Goal: Information Seeking & Learning: Learn about a topic

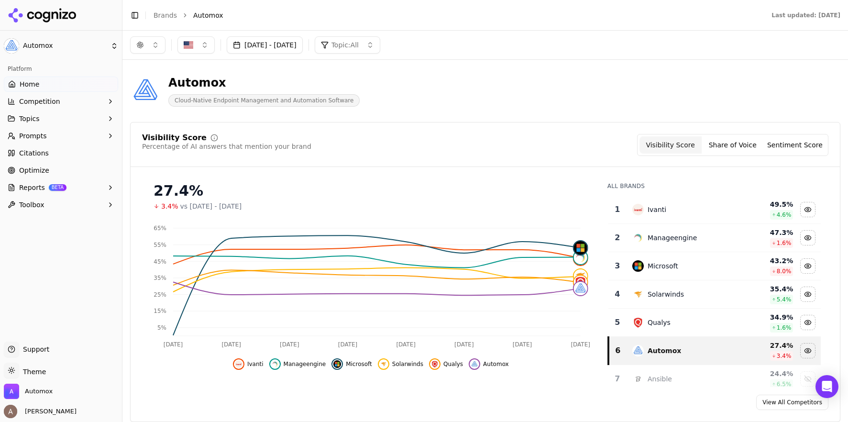
click at [157, 46] on button "button" at bounding box center [147, 44] width 35 height 17
click at [156, 103] on span "Google AI Overviews" at bounding box center [148, 102] width 60 height 19
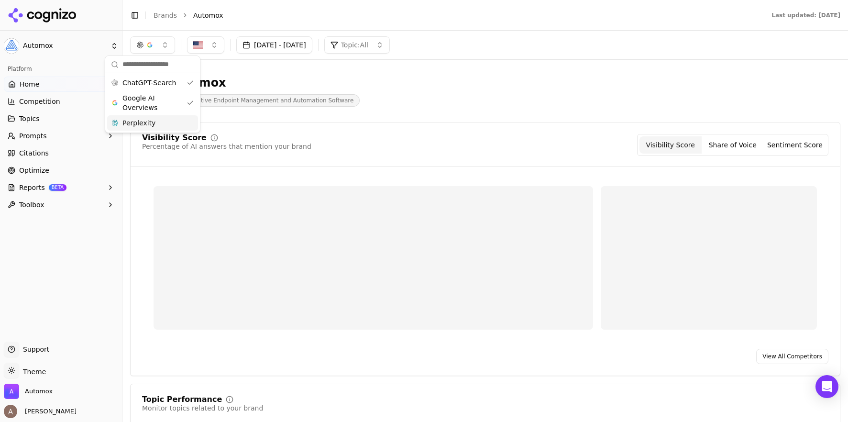
click at [161, 124] on div "Perplexity" at bounding box center [152, 122] width 91 height 15
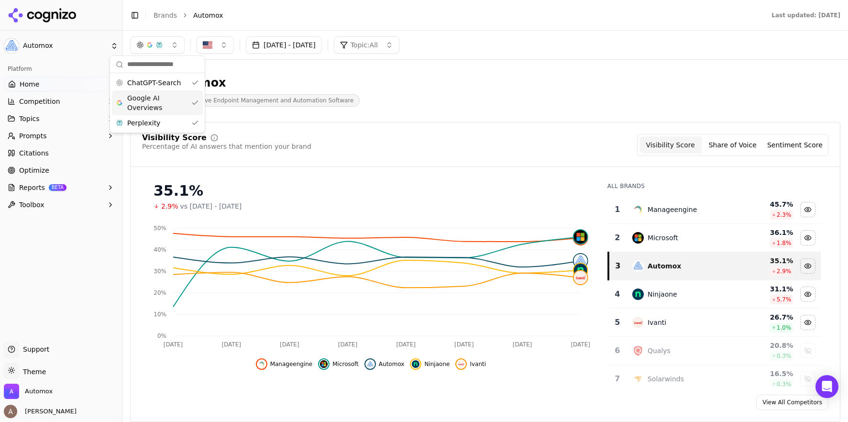
click at [433, 95] on div "Automox Cloud-Native Endpoint Management and Automation Software" at bounding box center [344, 91] width 428 height 32
click at [173, 46] on button "button" at bounding box center [157, 44] width 54 height 17
click at [164, 85] on span "ChatGPT-Search" at bounding box center [154, 83] width 54 height 10
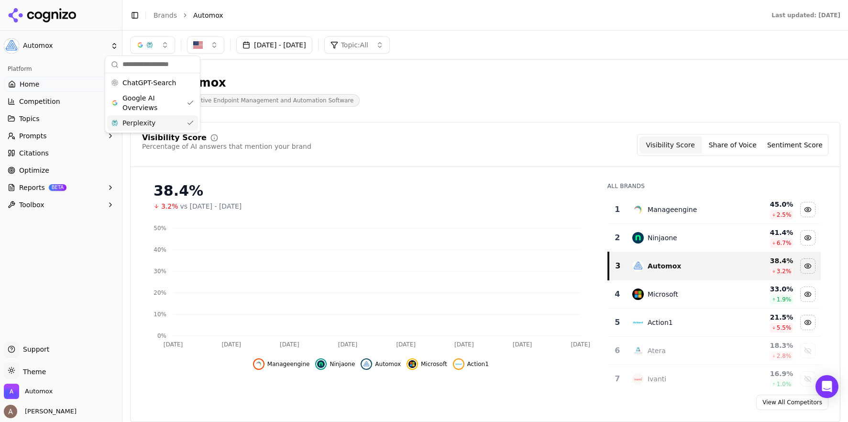
click at [164, 124] on div "Perplexity" at bounding box center [152, 122] width 91 height 15
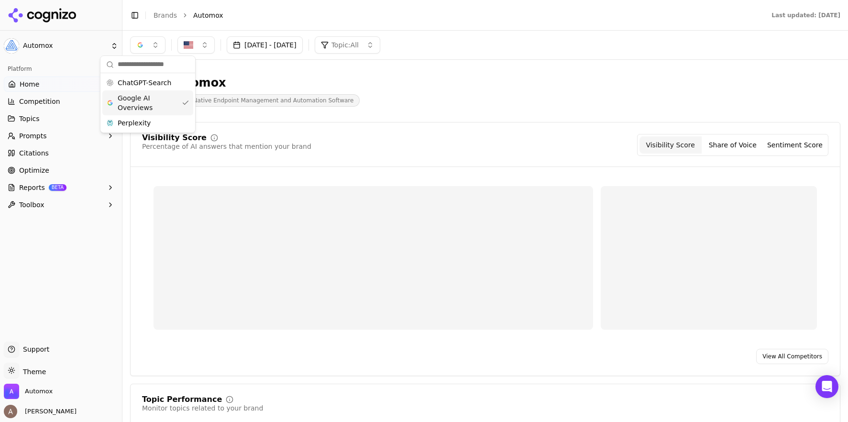
click at [160, 105] on span "Google AI Overviews" at bounding box center [148, 102] width 60 height 19
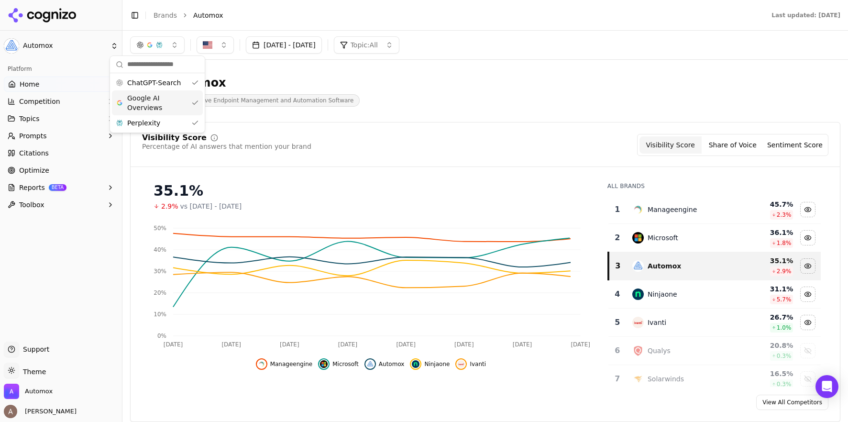
click at [150, 102] on span "Google AI Overviews" at bounding box center [157, 102] width 60 height 19
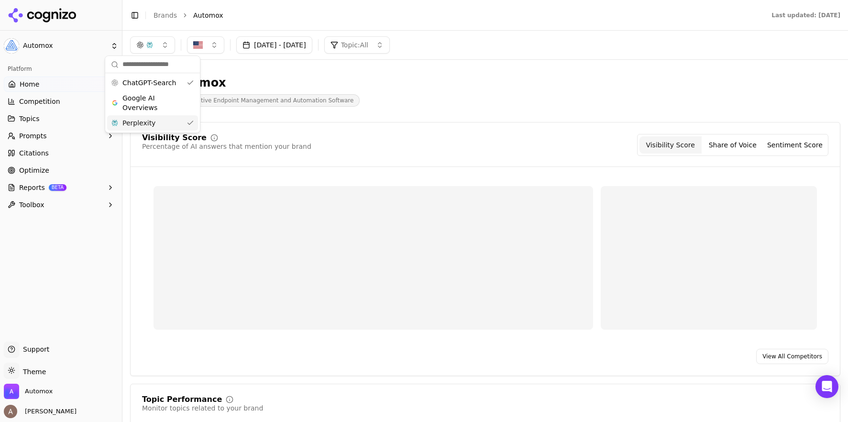
click at [160, 127] on div "Perplexity" at bounding box center [152, 122] width 91 height 15
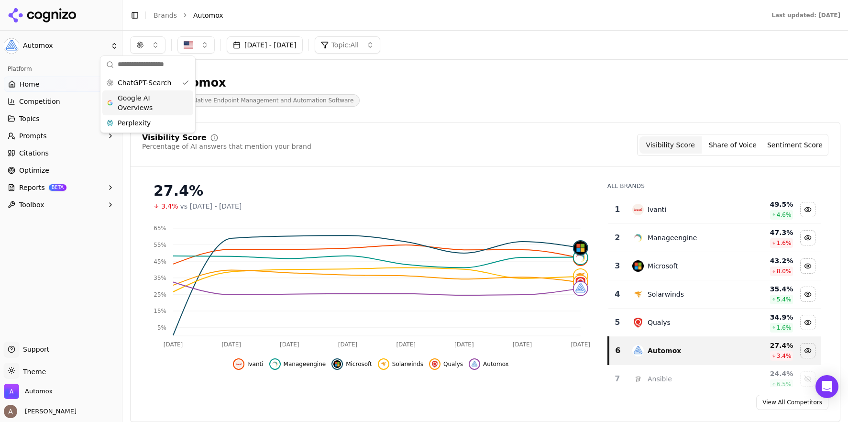
click at [164, 103] on span "Google AI Overviews" at bounding box center [148, 102] width 60 height 19
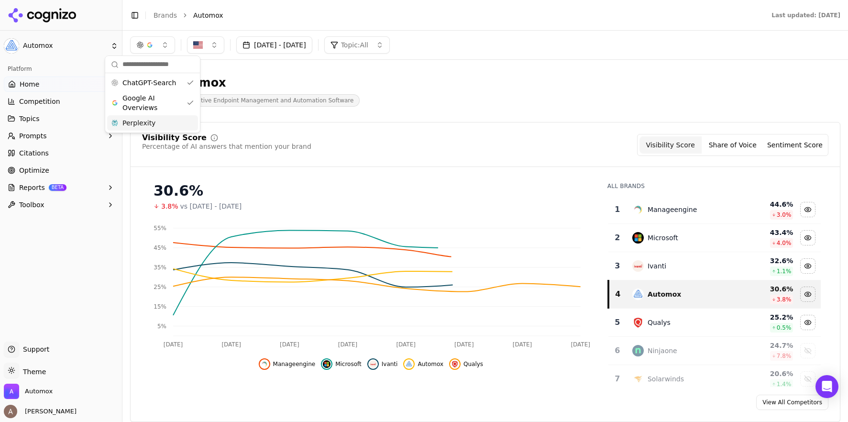
click at [162, 125] on div "Perplexity" at bounding box center [152, 122] width 91 height 15
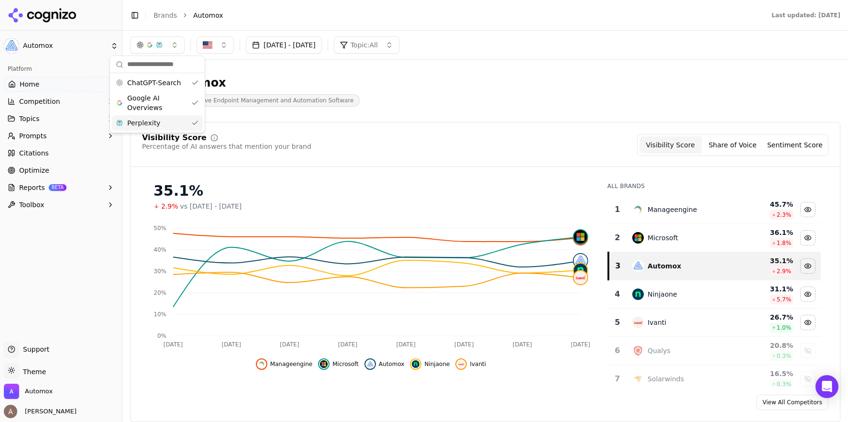
click at [152, 126] on span "Perplexity" at bounding box center [143, 123] width 33 height 10
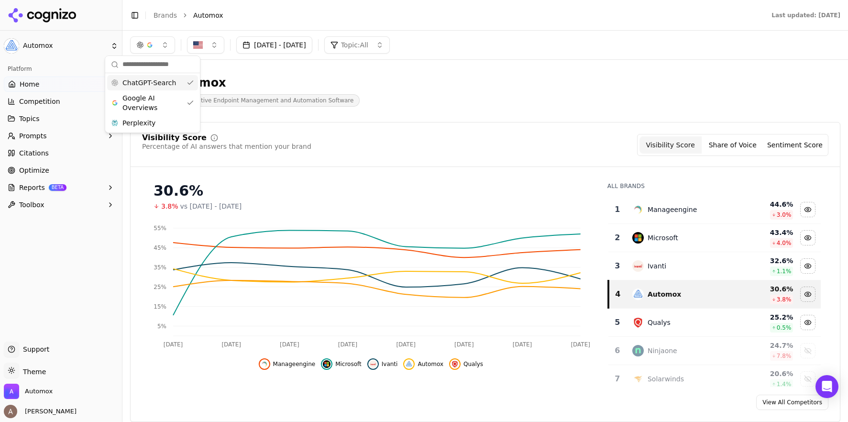
click at [158, 85] on span "ChatGPT-Search" at bounding box center [149, 83] width 54 height 10
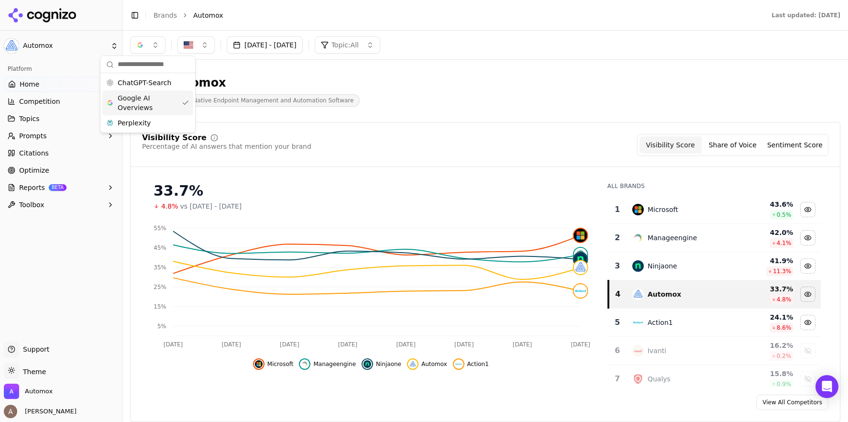
click at [152, 104] on span "Google AI Overviews" at bounding box center [148, 102] width 60 height 19
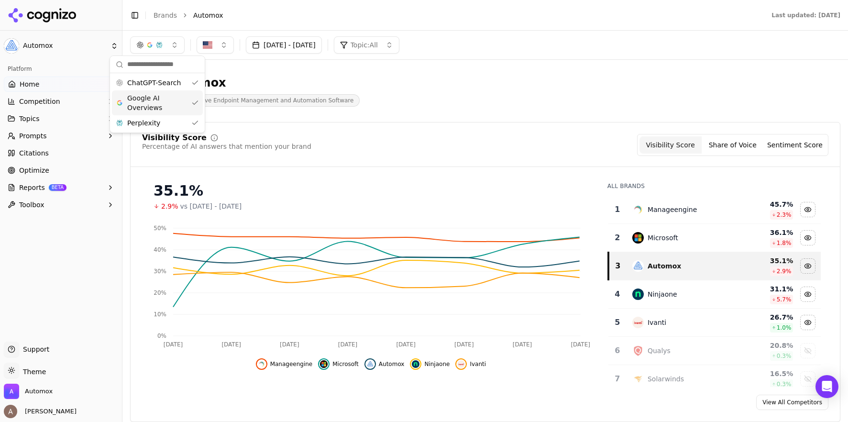
click at [153, 103] on span "Google AI Overviews" at bounding box center [157, 102] width 60 height 19
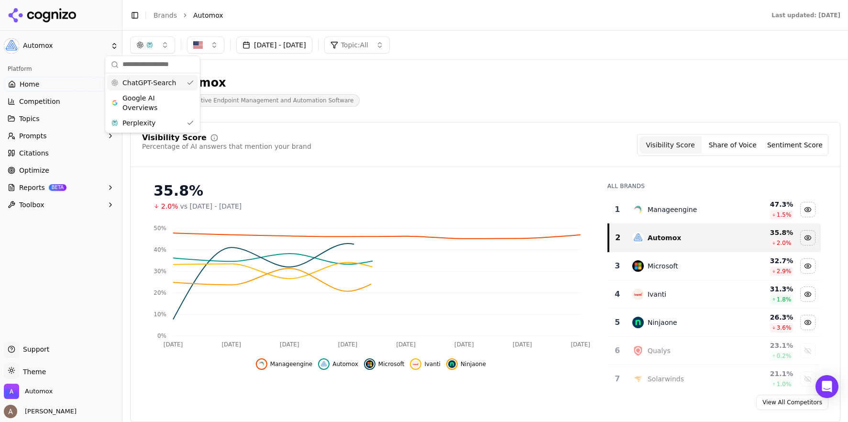
click at [157, 84] on span "ChatGPT-Search" at bounding box center [149, 83] width 54 height 10
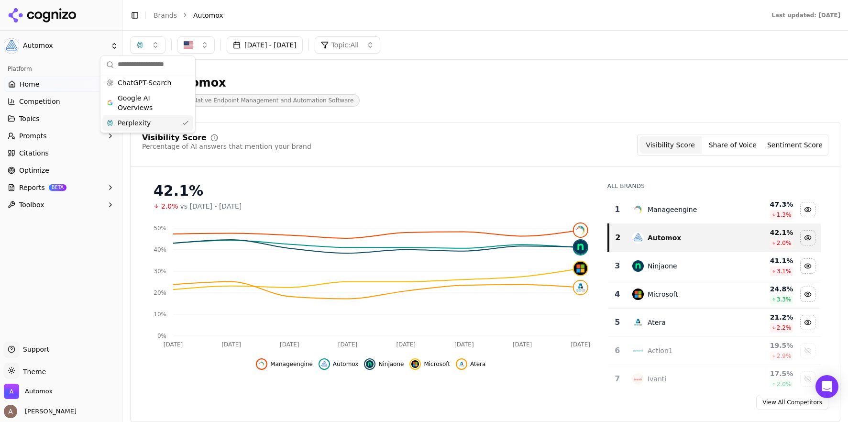
click at [303, 44] on button "[DATE] - [DATE]" at bounding box center [265, 44] width 76 height 17
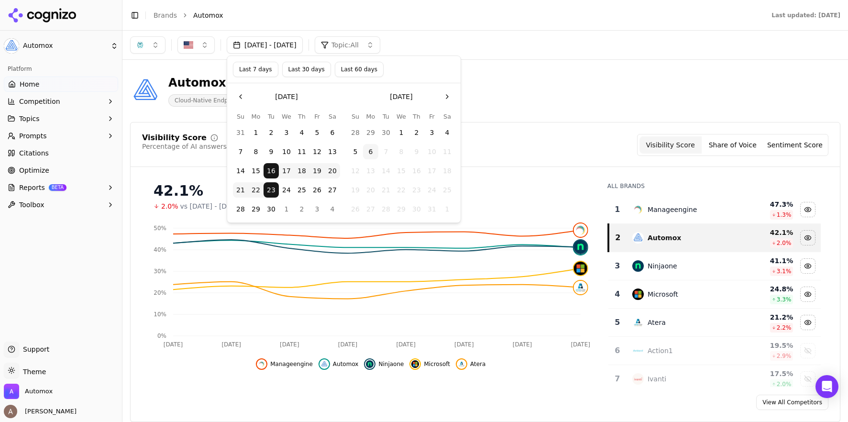
click at [240, 131] on button "31" at bounding box center [240, 132] width 15 height 15
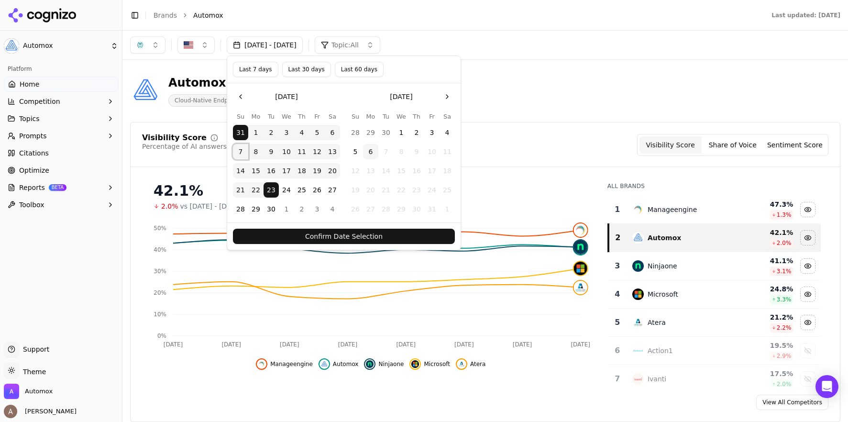
click at [239, 154] on button "7" at bounding box center [240, 151] width 15 height 15
click at [238, 133] on button "31" at bounding box center [240, 132] width 15 height 15
click at [330, 187] on button "27" at bounding box center [332, 189] width 15 height 15
click at [311, 237] on button "Confirm Date Selection" at bounding box center [344, 236] width 222 height 15
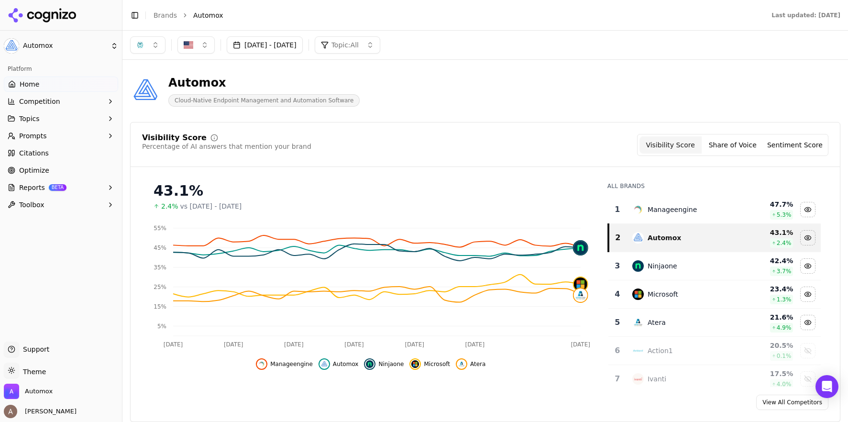
click at [156, 46] on button "button" at bounding box center [147, 44] width 35 height 17
click at [147, 122] on span "Perplexity" at bounding box center [134, 123] width 33 height 10
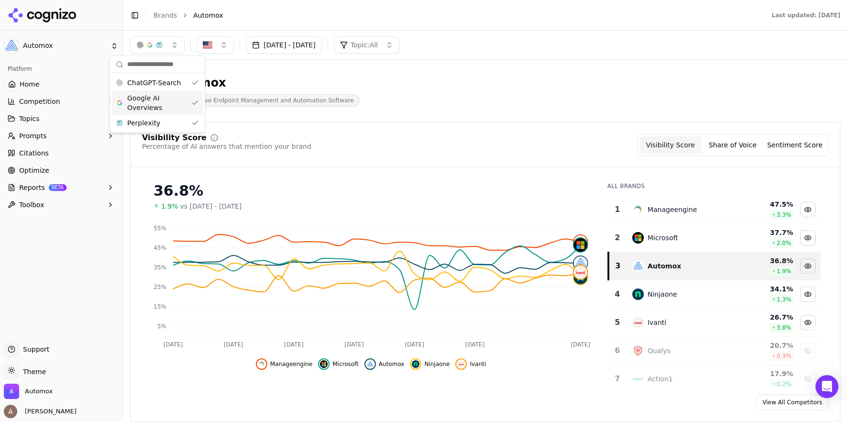
click at [153, 100] on span "Google AI Overviews" at bounding box center [157, 102] width 60 height 19
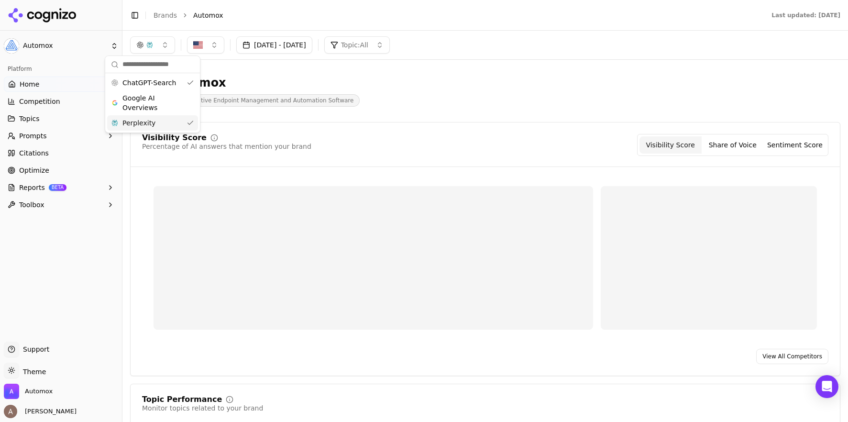
click at [149, 120] on span "Perplexity" at bounding box center [138, 123] width 33 height 10
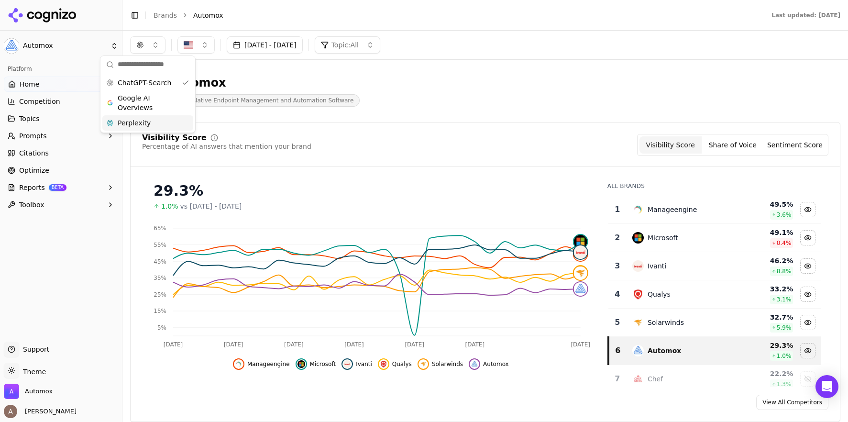
click at [441, 94] on div "Automox Cloud-Native Endpoint Management and Automation Software" at bounding box center [344, 91] width 428 height 32
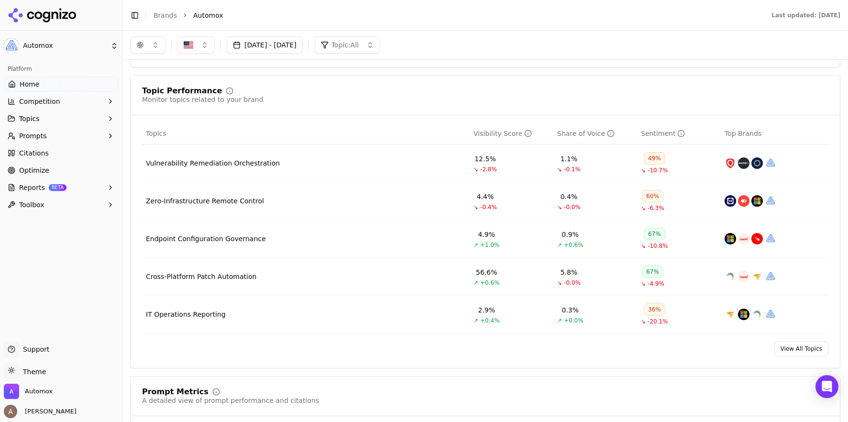
scroll to position [351, 0]
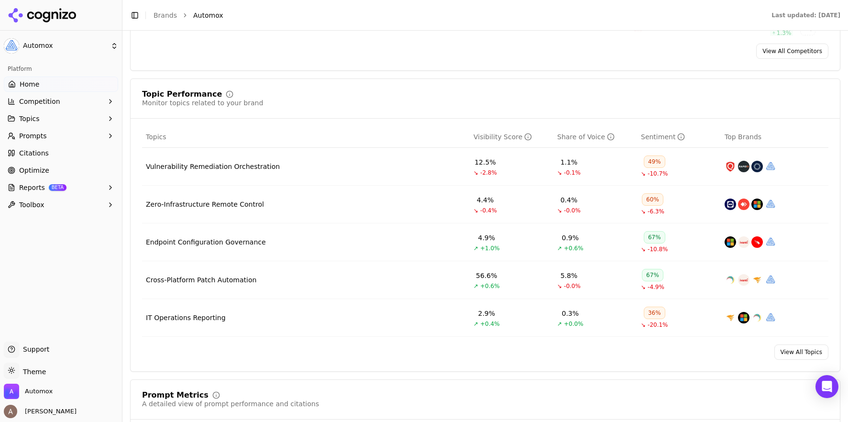
click at [803, 354] on link "View All Topics" at bounding box center [801, 351] width 54 height 15
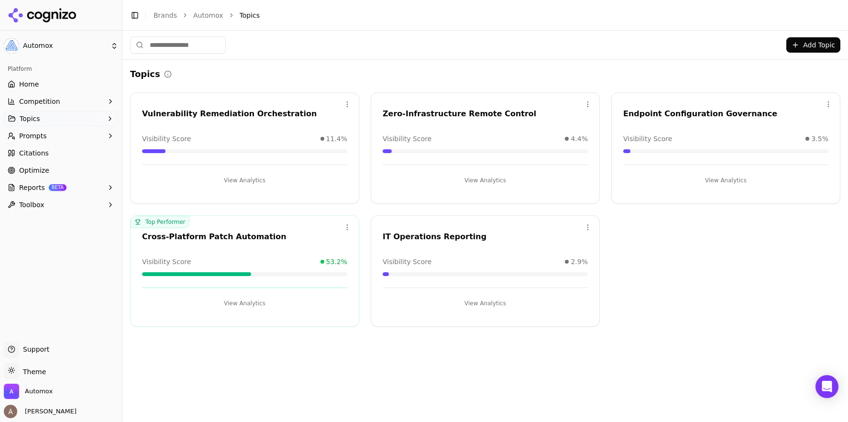
click at [809, 44] on button "Add Topic" at bounding box center [813, 44] width 54 height 15
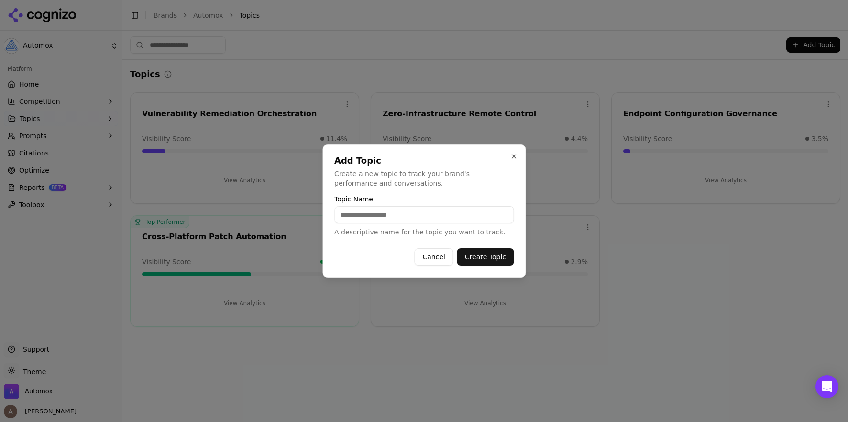
click at [437, 261] on button "Cancel" at bounding box center [433, 256] width 39 height 17
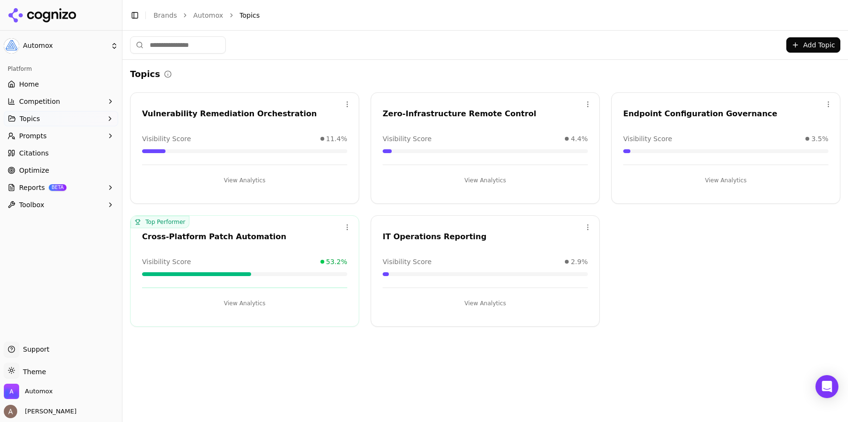
click at [31, 152] on span "Citations" at bounding box center [34, 153] width 30 height 10
click at [814, 48] on button "Add Topic" at bounding box center [813, 44] width 54 height 15
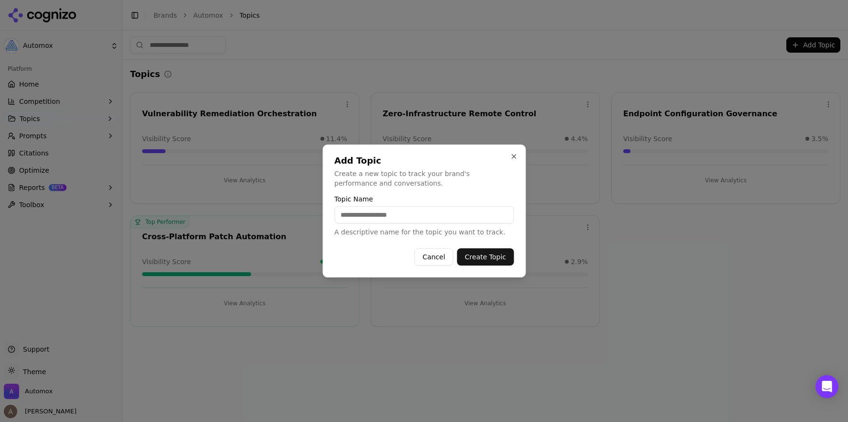
click at [436, 261] on button "Cancel" at bounding box center [433, 256] width 39 height 17
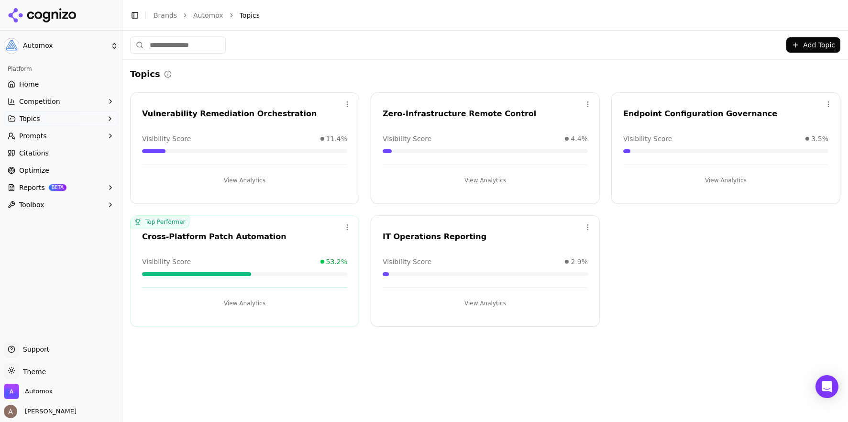
click at [56, 99] on span "Competition" at bounding box center [39, 102] width 41 height 10
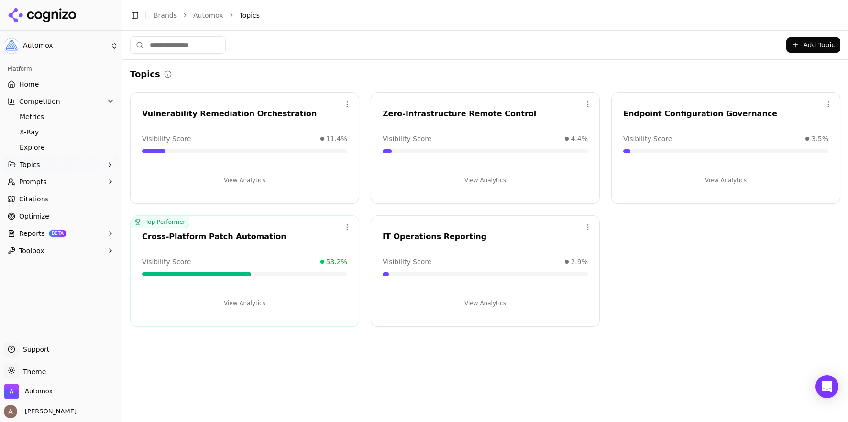
click at [40, 99] on span "Competition" at bounding box center [39, 102] width 41 height 10
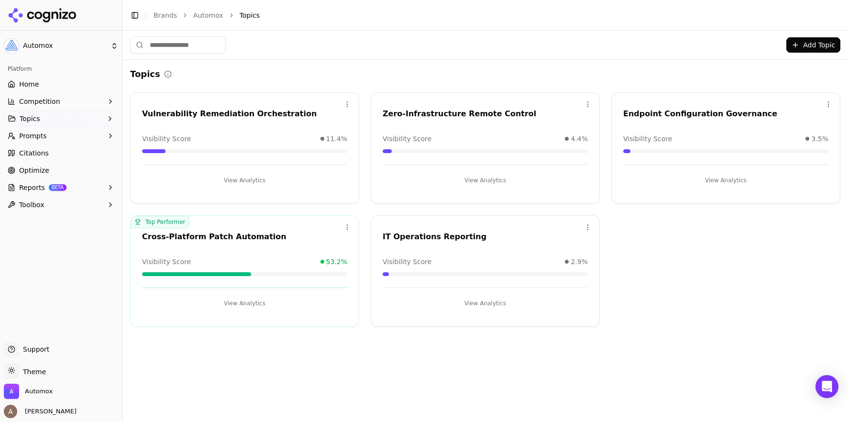
click at [28, 153] on span "Citations" at bounding box center [34, 153] width 30 height 10
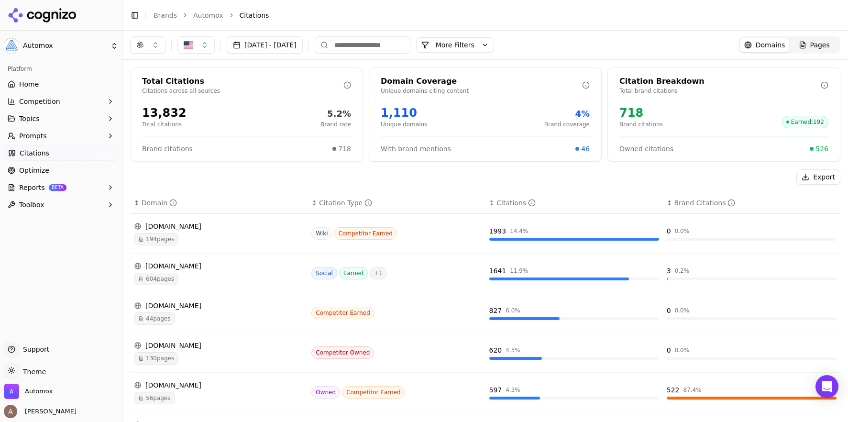
click at [294, 44] on button "[DATE] - [DATE]" at bounding box center [265, 44] width 76 height 17
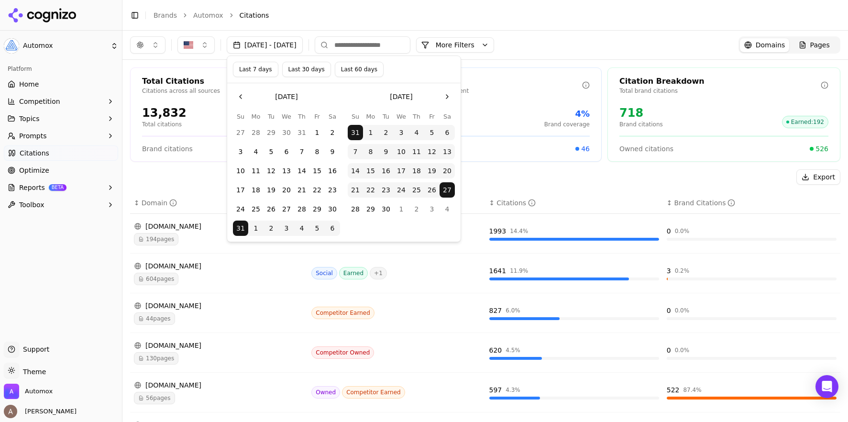
click at [600, 41] on div "[DATE] - [DATE] More More Filters Domains Pages" at bounding box center [485, 44] width 710 height 17
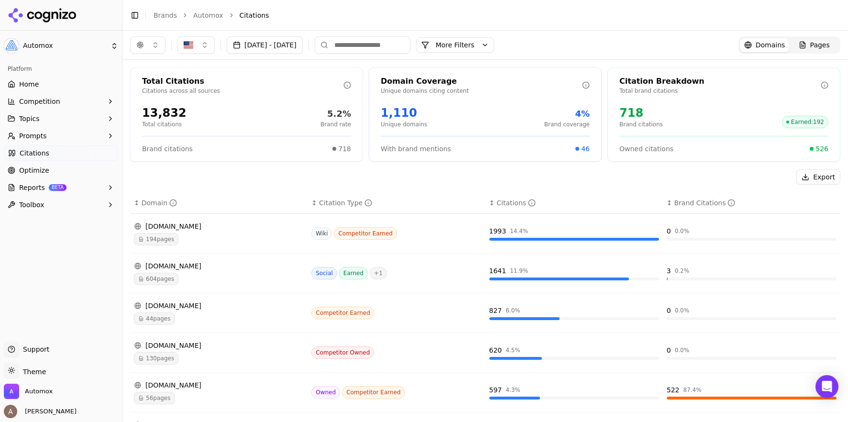
click at [156, 43] on button "button" at bounding box center [147, 44] width 35 height 17
click at [149, 107] on span "Google AI Overviews" at bounding box center [148, 102] width 60 height 19
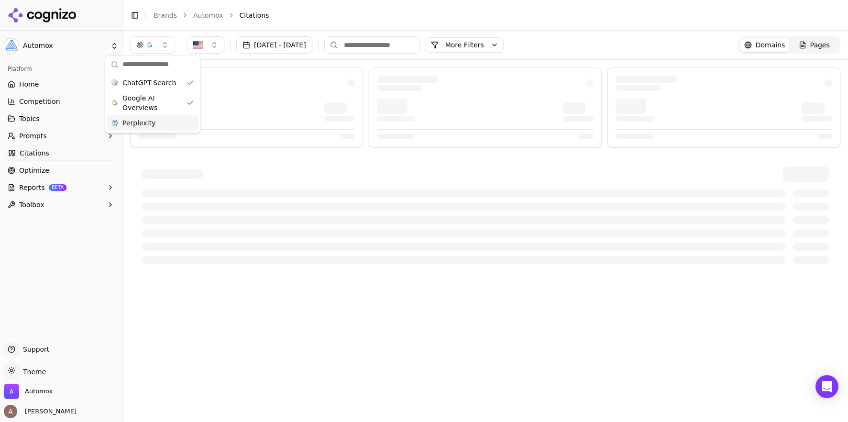
click at [158, 123] on div "Perplexity" at bounding box center [152, 122] width 91 height 15
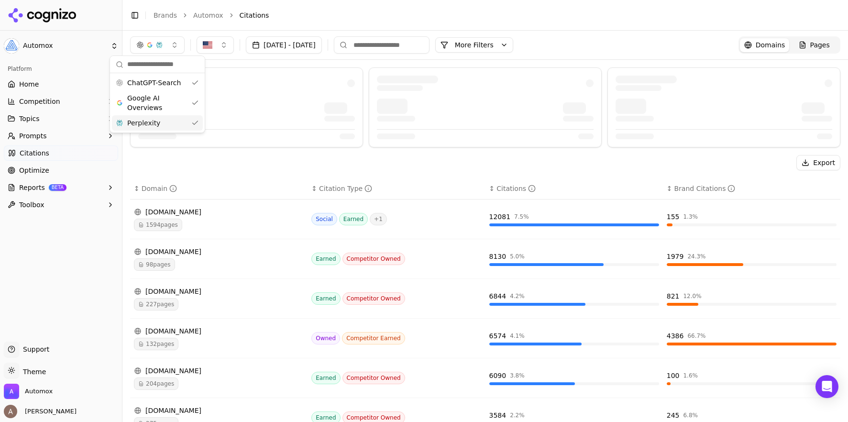
click at [614, 42] on div "[DATE] - [DATE] More More Filters Domains Pages" at bounding box center [485, 44] width 710 height 17
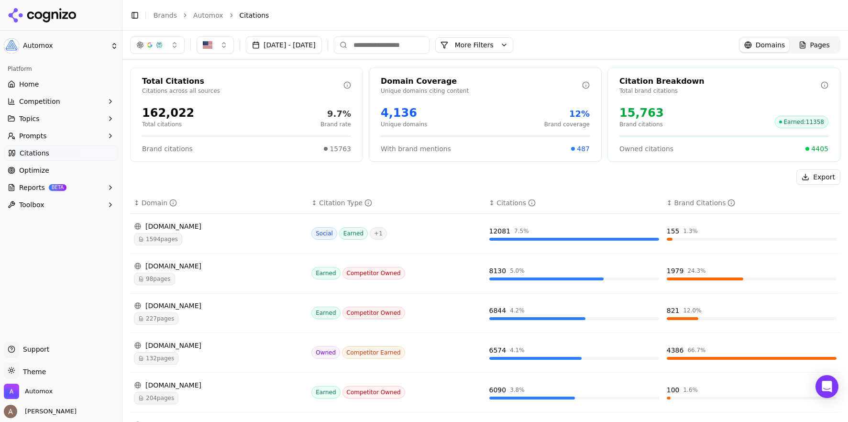
click at [800, 125] on span "Earned : 11358" at bounding box center [801, 122] width 54 height 12
click at [157, 279] on span "98 pages" at bounding box center [154, 278] width 41 height 12
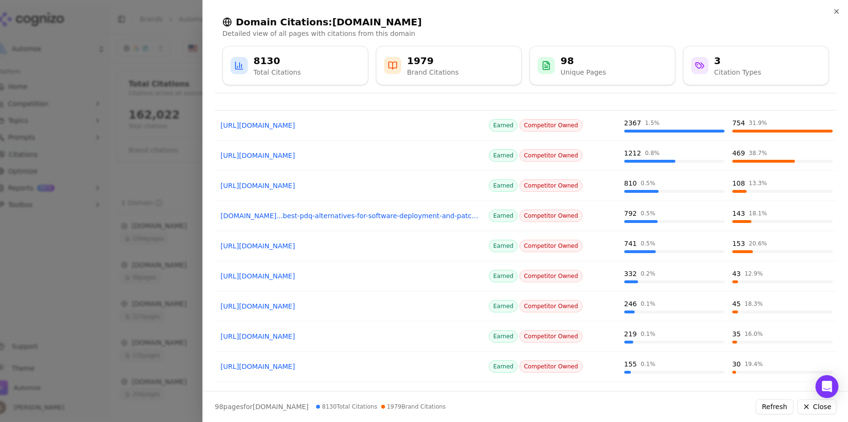
scroll to position [44, 0]
click at [371, 128] on link "[URL][DOMAIN_NAME]" at bounding box center [349, 126] width 259 height 10
click at [836, 11] on icon "button" at bounding box center [836, 12] width 4 height 4
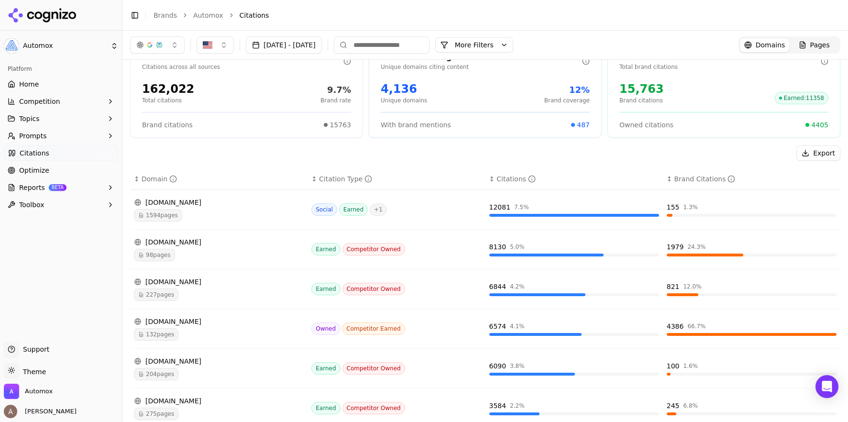
scroll to position [0, 0]
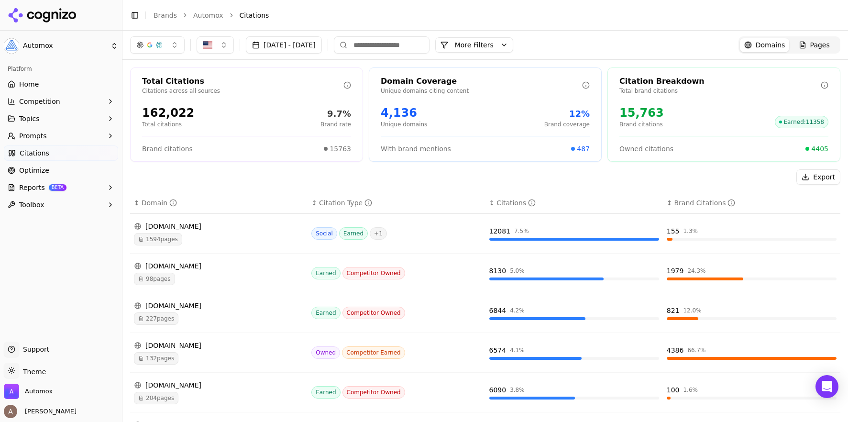
click at [35, 83] on span "Home" at bounding box center [29, 84] width 20 height 10
